Goal: Task Accomplishment & Management: Use online tool/utility

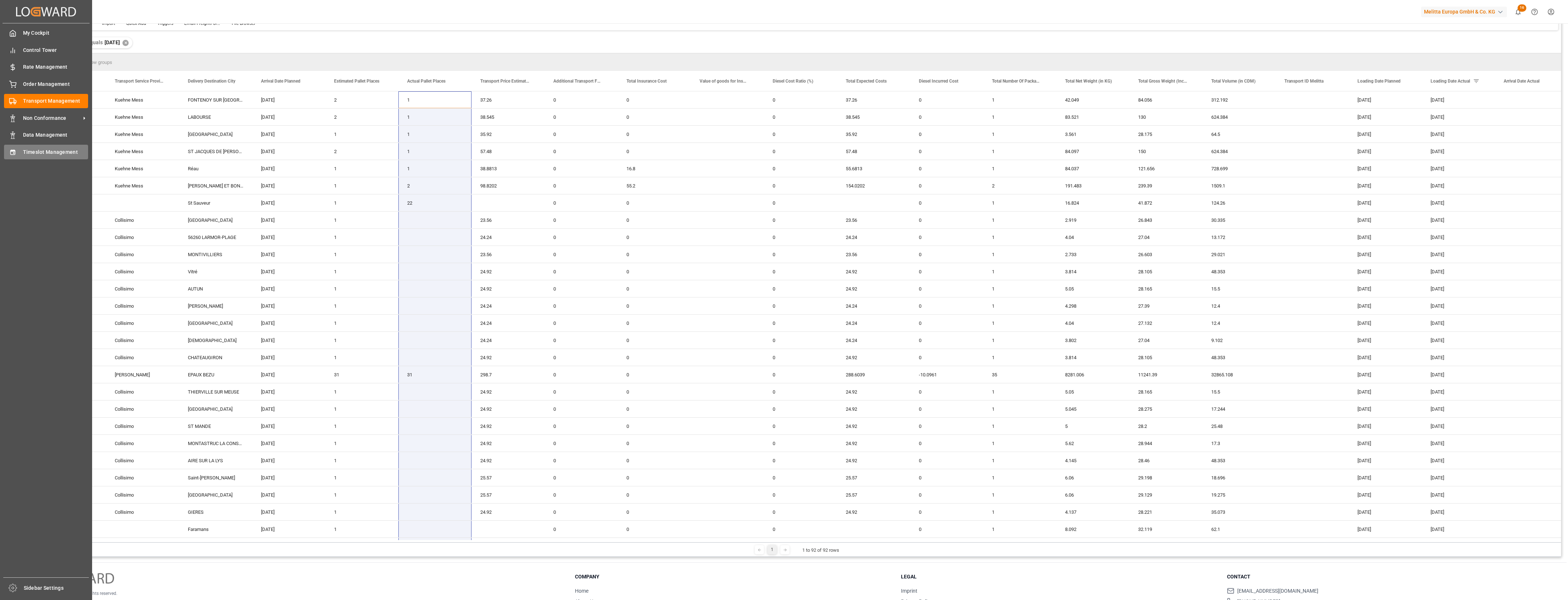
click at [45, 152] on span "Timeslot Management" at bounding box center [55, 152] width 65 height 8
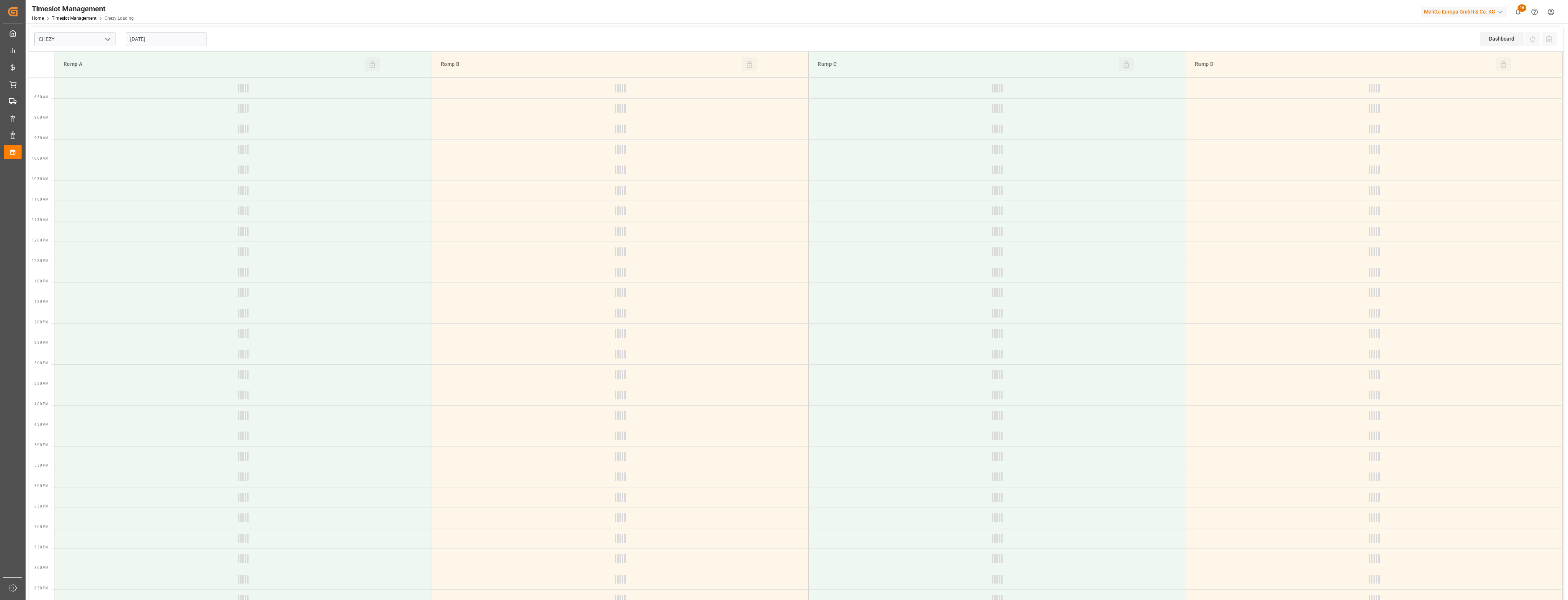
type input "Chezy Loading"
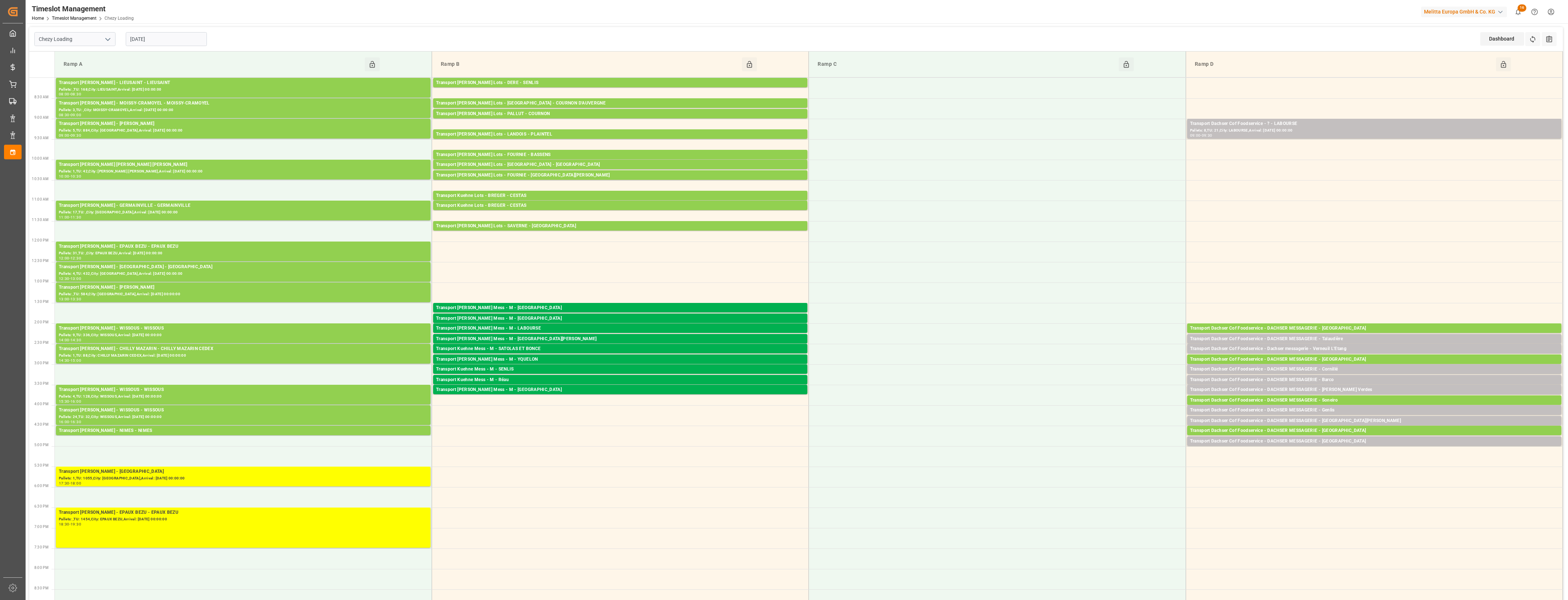
click at [186, 45] on input "[DATE]" at bounding box center [166, 39] width 81 height 14
click at [137, 141] on span "29" at bounding box center [135, 140] width 5 height 5
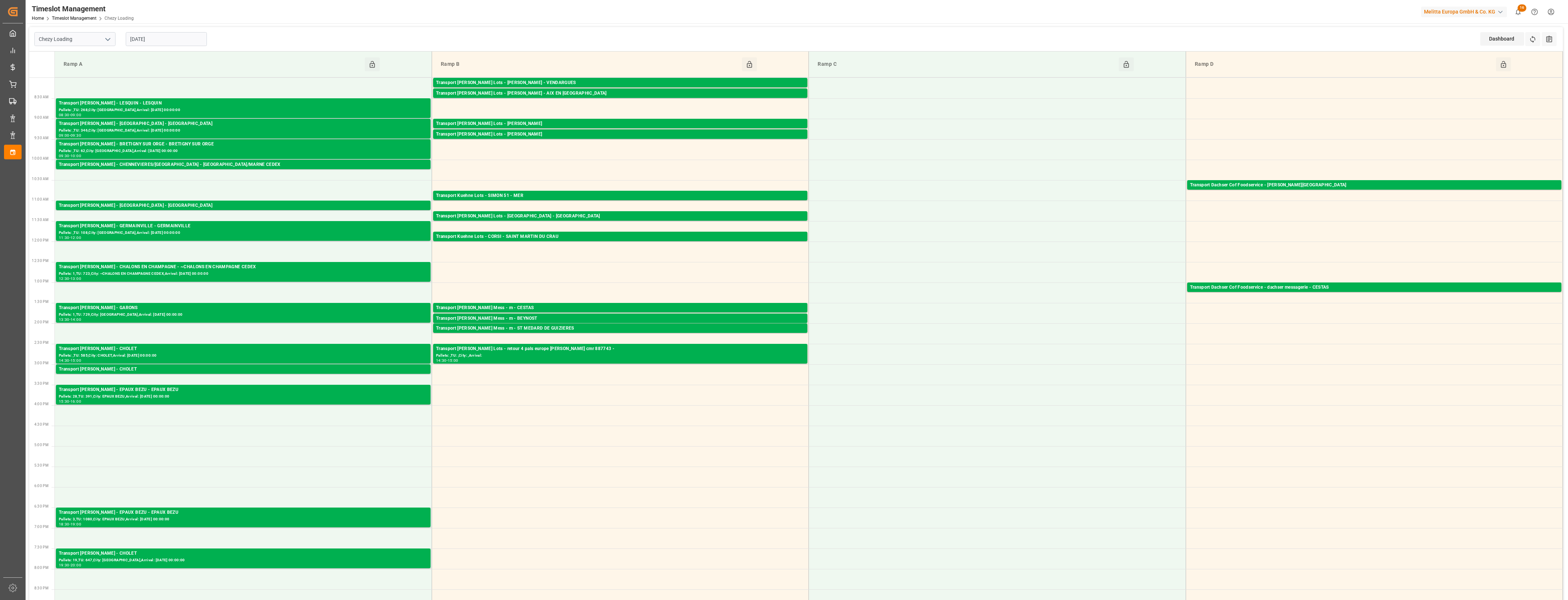
click at [158, 43] on input "[DATE]" at bounding box center [166, 39] width 81 height 14
click at [151, 139] on span "30" at bounding box center [149, 140] width 5 height 5
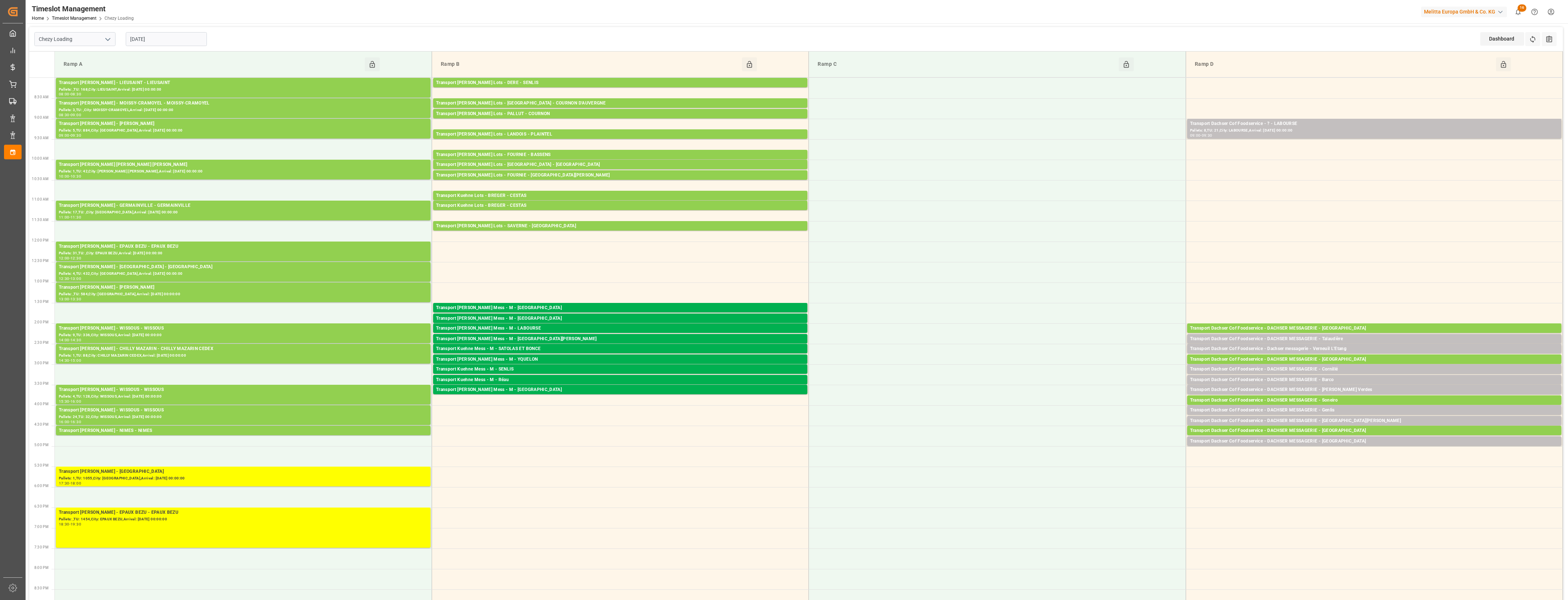
click at [178, 41] on input "[DATE]" at bounding box center [166, 39] width 81 height 14
click at [222, 57] on button "Next Month" at bounding box center [224, 55] width 4 height 4
click at [165, 83] on div "1" at bounding box center [164, 83] width 9 height 9
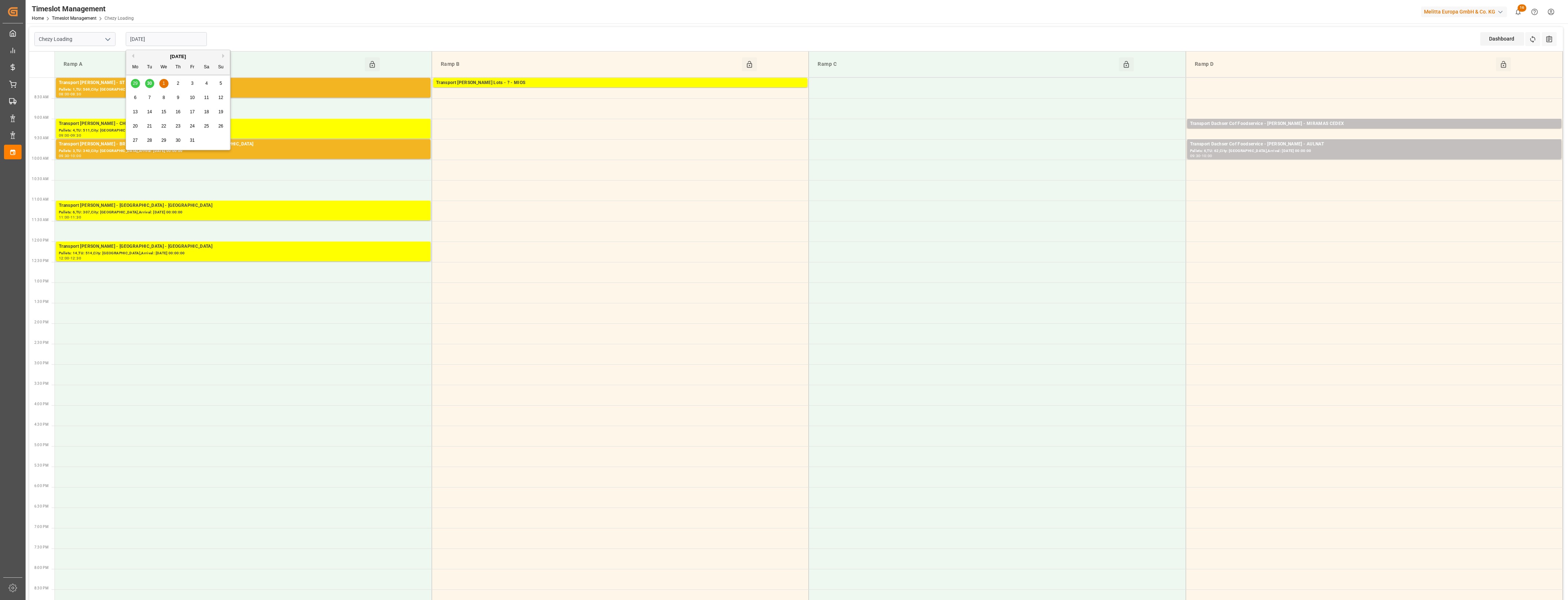
click at [156, 44] on input "[DATE]" at bounding box center [166, 39] width 81 height 14
click at [177, 85] on span "2" at bounding box center [178, 83] width 2 height 5
type input "[DATE]"
